Goal: Complete application form: Complete application form

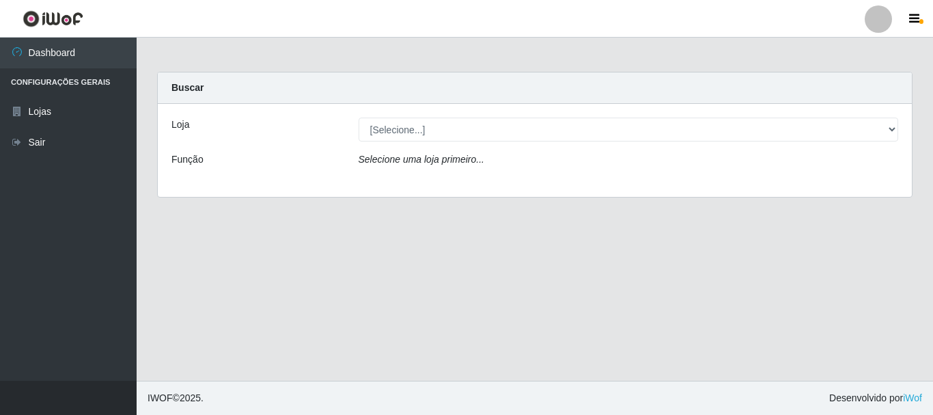
select select "249"
click at [359, 117] on select "[Selecione...] Bemais Supermercados - [GEOGRAPHIC_DATA]" at bounding box center [629, 129] width 540 height 24
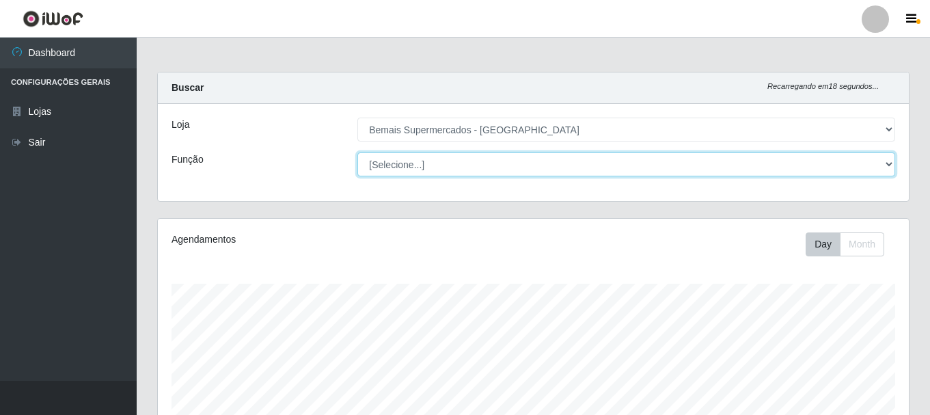
click at [517, 163] on select "[Selecione...] ASG ASG + ASG ++ Auxiliar de Depósito Auxiliar de Depósito + Aux…" at bounding box center [626, 164] width 538 height 24
click at [357, 152] on select "[Selecione...] ASG ASG + ASG ++ Auxiliar de Depósito Auxiliar de Depósito + Aux…" at bounding box center [626, 164] width 538 height 24
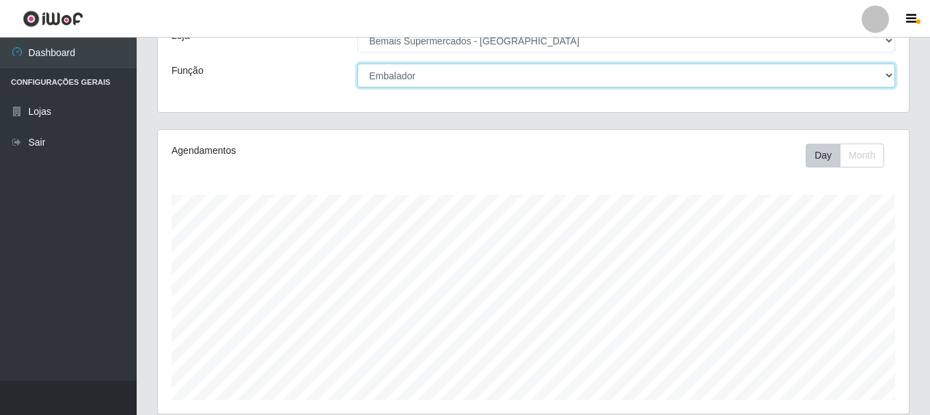
scroll to position [44, 0]
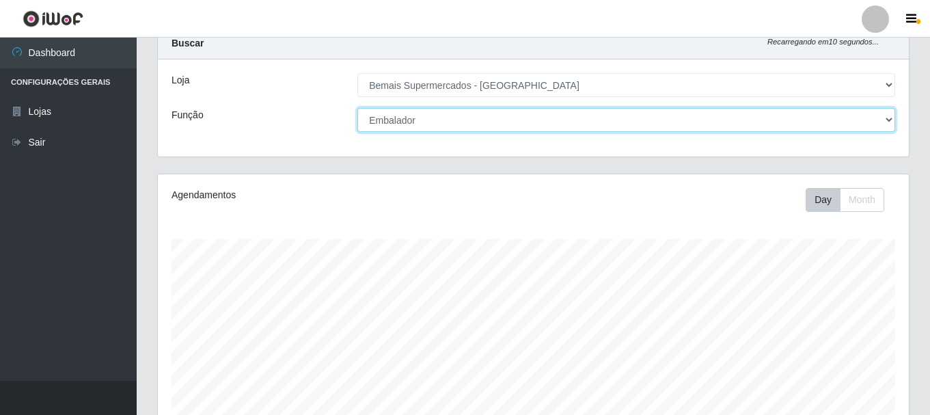
click at [432, 122] on select "[Selecione...] ASG ASG + ASG ++ Auxiliar de Depósito Auxiliar de Depósito + Aux…" at bounding box center [626, 120] width 538 height 24
click at [357, 108] on select "[Selecione...] ASG ASG + ASG ++ Auxiliar de Depósito Auxiliar de Depósito + Aux…" at bounding box center [626, 120] width 538 height 24
click at [437, 115] on select "[Selecione...] ASG ASG + ASG ++ Auxiliar de Depósito Auxiliar de Depósito + Aux…" at bounding box center [626, 120] width 538 height 24
click at [458, 114] on select "[Selecione...] ASG ASG + ASG ++ Auxiliar de Depósito Auxiliar de Depósito + Aux…" at bounding box center [626, 120] width 538 height 24
select select "70"
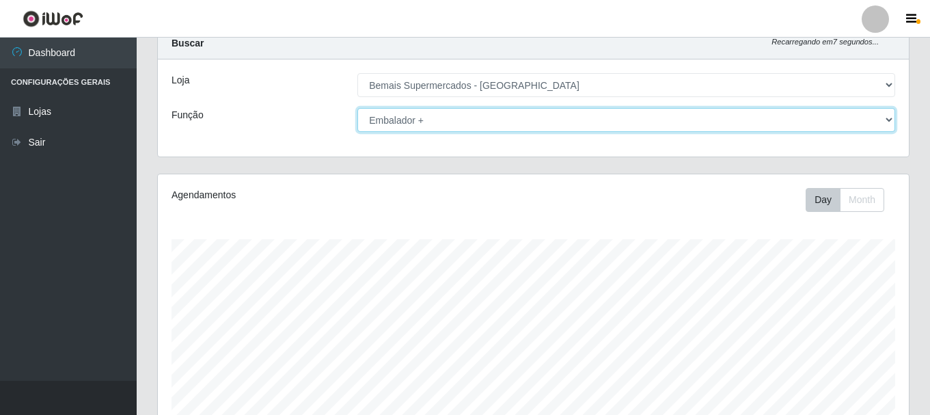
click at [357, 108] on select "[Selecione...] ASG ASG + ASG ++ Auxiliar de Depósito Auxiliar de Depósito + Aux…" at bounding box center [626, 120] width 538 height 24
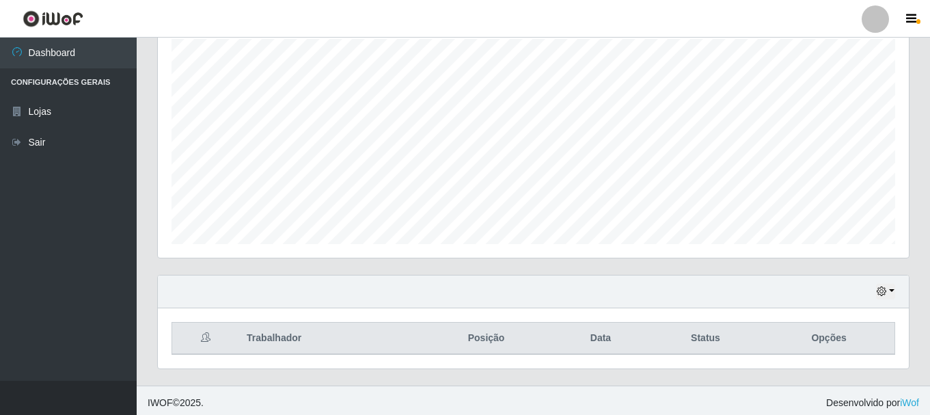
scroll to position [249, 0]
